Goal: Task Accomplishment & Management: Use online tool/utility

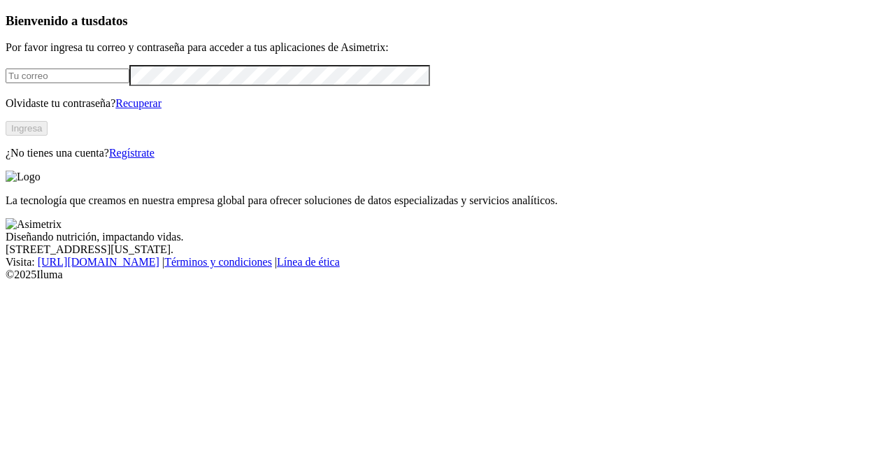
click at [98, 83] on input "email" at bounding box center [68, 75] width 124 height 15
type input "[PERSON_NAME][EMAIL_ADDRESS][PERSON_NAME][DOMAIN_NAME]"
click input "submit" at bounding box center [0, 0] width 0 height 0
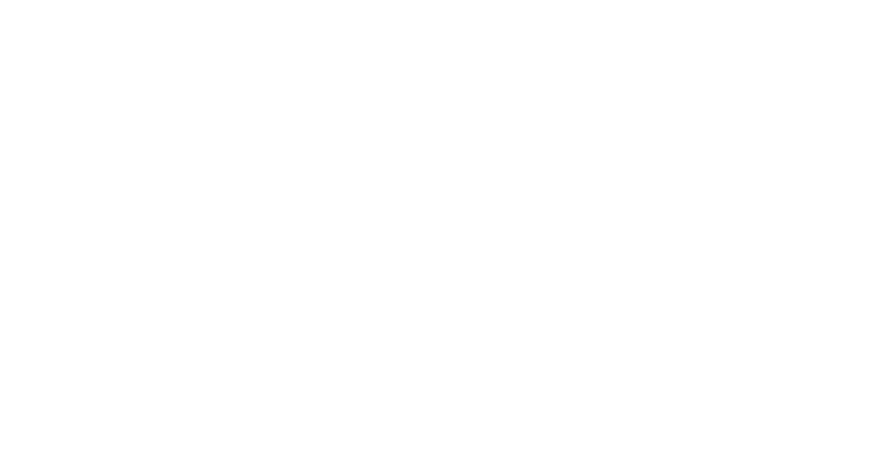
click at [461, 141] on div at bounding box center [453, 232] width 895 height 465
drag, startPoint x: 461, startPoint y: 141, endPoint x: 360, endPoint y: 187, distance: 110.7
click at [360, 187] on div at bounding box center [453, 232] width 895 height 465
